Goal: Task Accomplishment & Management: Use online tool/utility

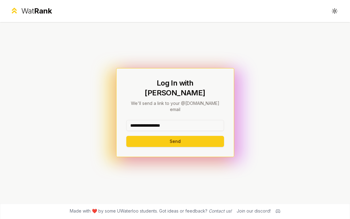
click at [175, 136] on button "Send" at bounding box center [175, 141] width 98 height 11
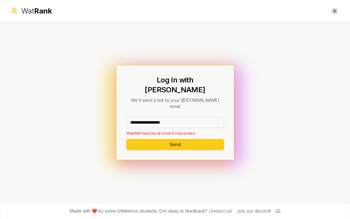
drag, startPoint x: 145, startPoint y: 114, endPoint x: 201, endPoint y: 114, distance: 56.2
click at [201, 117] on input "**********" at bounding box center [175, 122] width 98 height 11
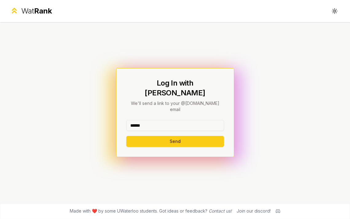
type input "******"
click at [175, 136] on button "Send" at bounding box center [175, 141] width 98 height 11
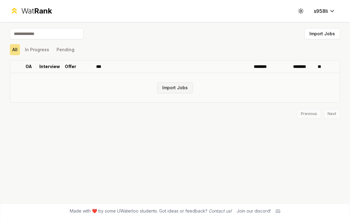
click at [179, 92] on button "Import Jobs" at bounding box center [175, 87] width 36 height 11
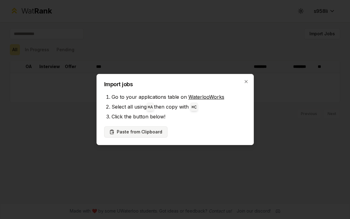
click at [139, 135] on button "Paste from Clipboard" at bounding box center [135, 131] width 63 height 11
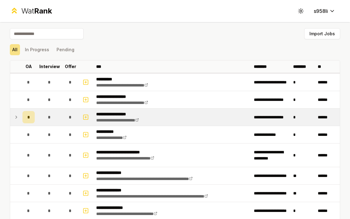
click at [19, 116] on td at bounding box center [15, 117] width 10 height 17
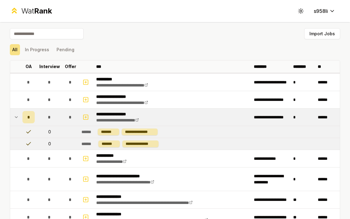
click at [31, 117] on div "*" at bounding box center [28, 117] width 12 height 12
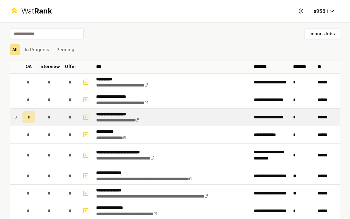
click at [31, 117] on div "*" at bounding box center [28, 117] width 12 height 12
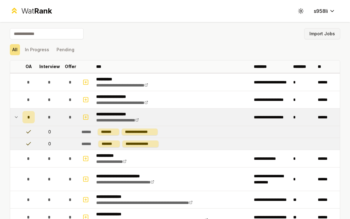
click at [321, 33] on button "Import Jobs" at bounding box center [322, 33] width 36 height 11
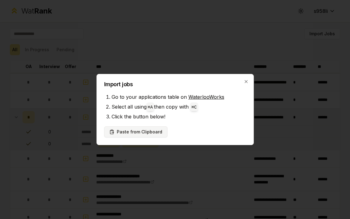
click at [141, 129] on button "Paste from Clipboard" at bounding box center [135, 131] width 63 height 11
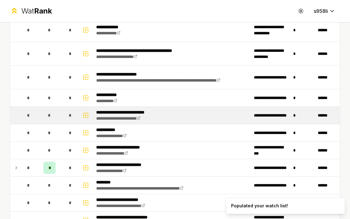
scroll to position [1100, 0]
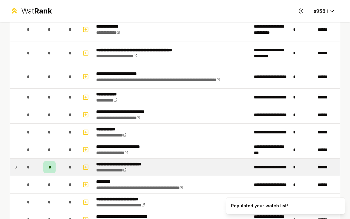
click at [149, 163] on p "**********" at bounding box center [126, 164] width 61 height 6
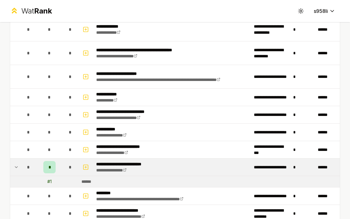
click at [46, 170] on div "*" at bounding box center [49, 167] width 12 height 12
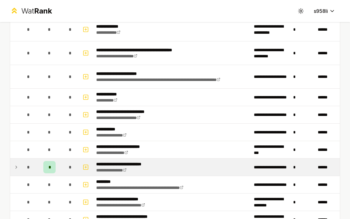
click at [50, 171] on div "*" at bounding box center [49, 167] width 12 height 12
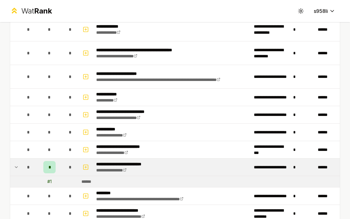
click at [51, 181] on div "# 1" at bounding box center [49, 182] width 4 height 6
click at [51, 167] on div "*" at bounding box center [49, 167] width 12 height 12
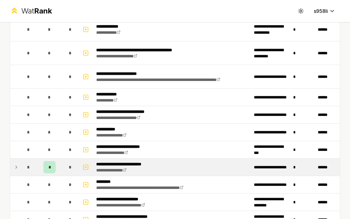
click at [51, 167] on div "*" at bounding box center [49, 167] width 12 height 12
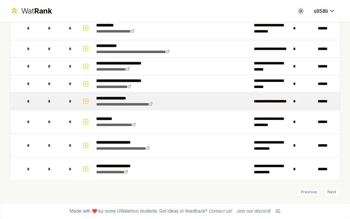
scroll to position [0, 0]
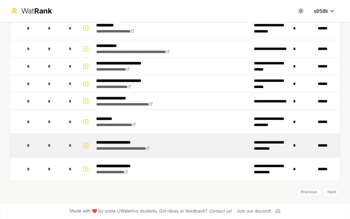
click at [78, 155] on td "*" at bounding box center [70, 145] width 17 height 23
click at [122, 147] on link "**********" at bounding box center [122, 148] width 53 height 4
click at [187, 141] on td "**********" at bounding box center [172, 145] width 157 height 23
click at [20, 144] on td "*" at bounding box center [28, 145] width 17 height 23
click at [29, 144] on span "*" at bounding box center [28, 145] width 3 height 6
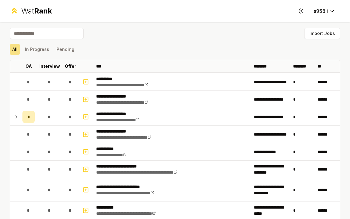
scroll to position [1, 0]
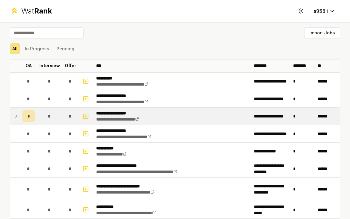
click at [156, 122] on td "**********" at bounding box center [172, 116] width 157 height 17
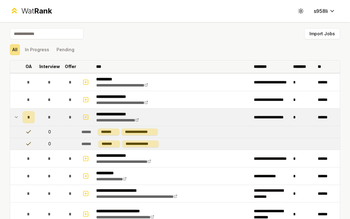
scroll to position [0, 0]
click at [52, 51] on div "All In Progress Pending" at bounding box center [175, 49] width 330 height 11
click at [44, 50] on button "In Progress" at bounding box center [36, 49] width 29 height 11
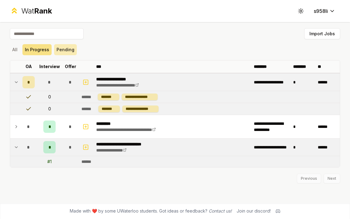
click at [61, 48] on button "Pending" at bounding box center [65, 49] width 23 height 11
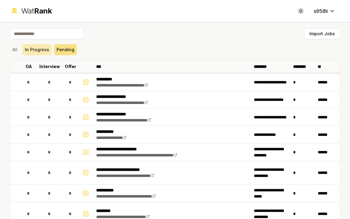
click at [47, 48] on button "In Progress" at bounding box center [36, 49] width 29 height 11
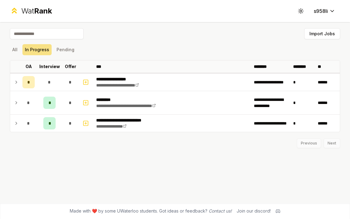
click at [18, 10] on icon at bounding box center [14, 10] width 9 height 9
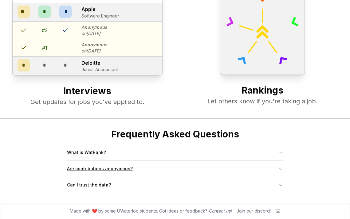
scroll to position [236, 0]
click at [135, 168] on button "Are contributions anonymous?" at bounding box center [175, 169] width 216 height 16
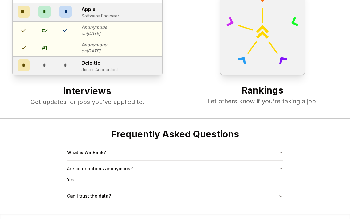
click at [129, 202] on button "Can I trust the data?" at bounding box center [175, 196] width 216 height 16
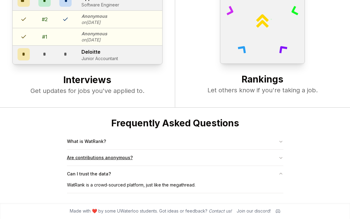
scroll to position [247, 0]
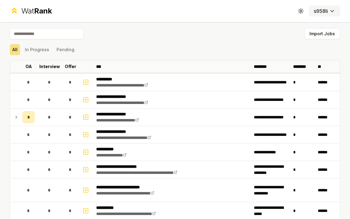
click at [321, 6] on button "s958li" at bounding box center [323, 11] width 31 height 11
click at [296, 6] on button "Toggle theme" at bounding box center [300, 11] width 11 height 11
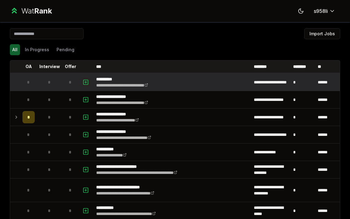
click at [86, 81] on icon "button" at bounding box center [86, 82] width 6 height 7
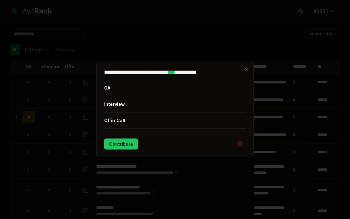
click at [245, 71] on icon "button" at bounding box center [245, 69] width 5 height 5
